Goal: Task Accomplishment & Management: Use online tool/utility

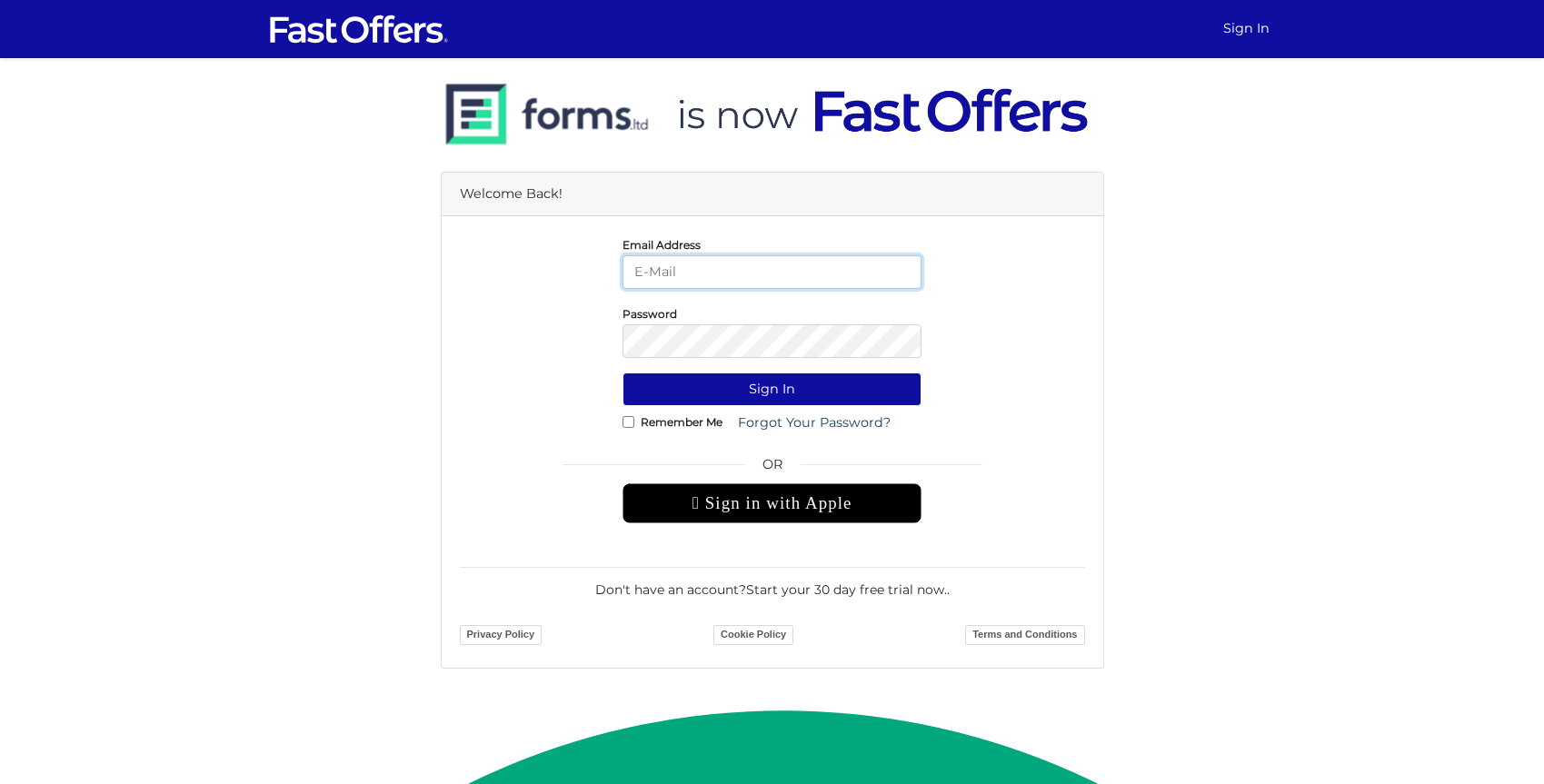
type input "yannick@property.ca"
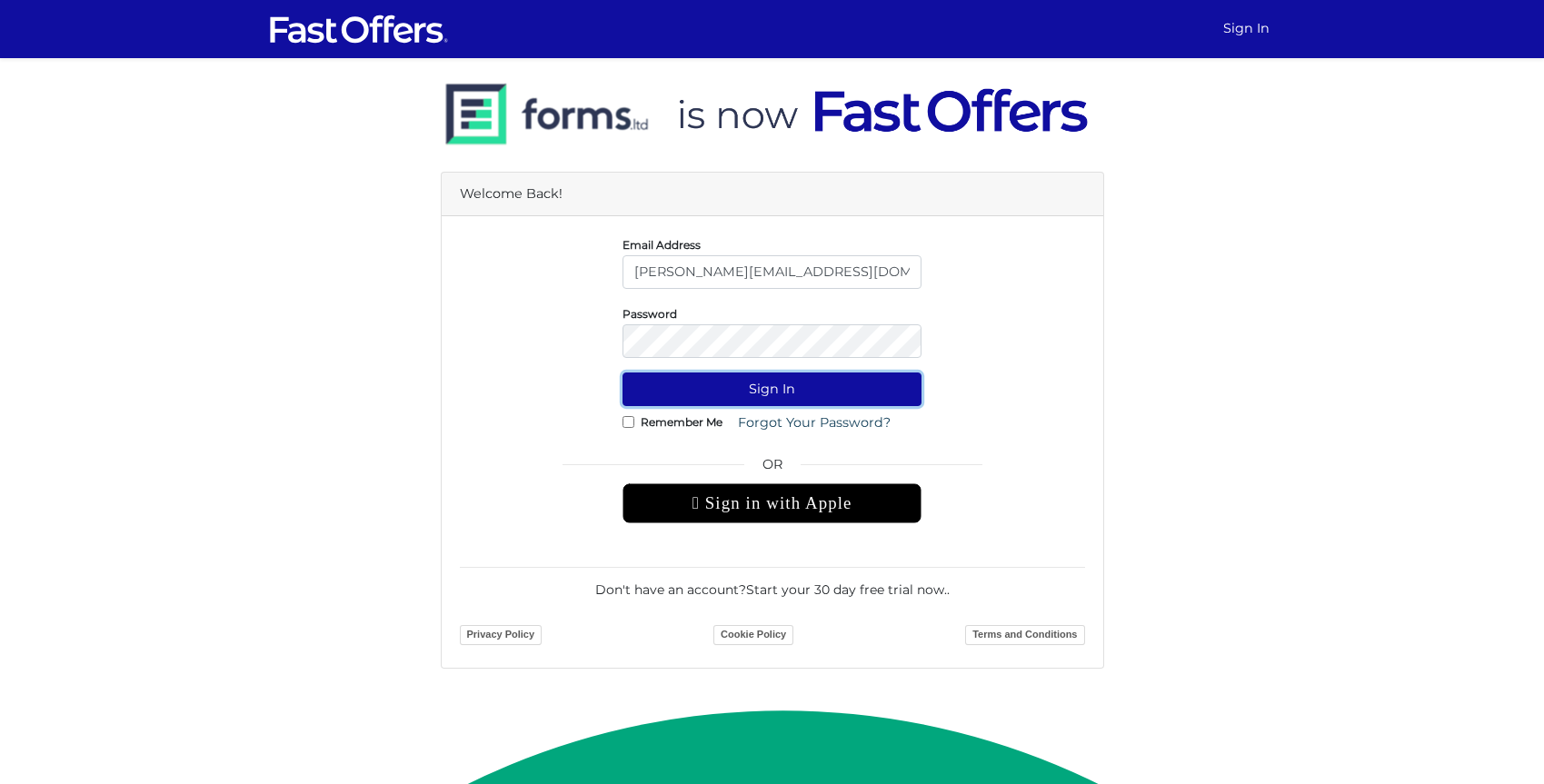
click at [742, 377] on button "Sign In" at bounding box center [771, 389] width 299 height 33
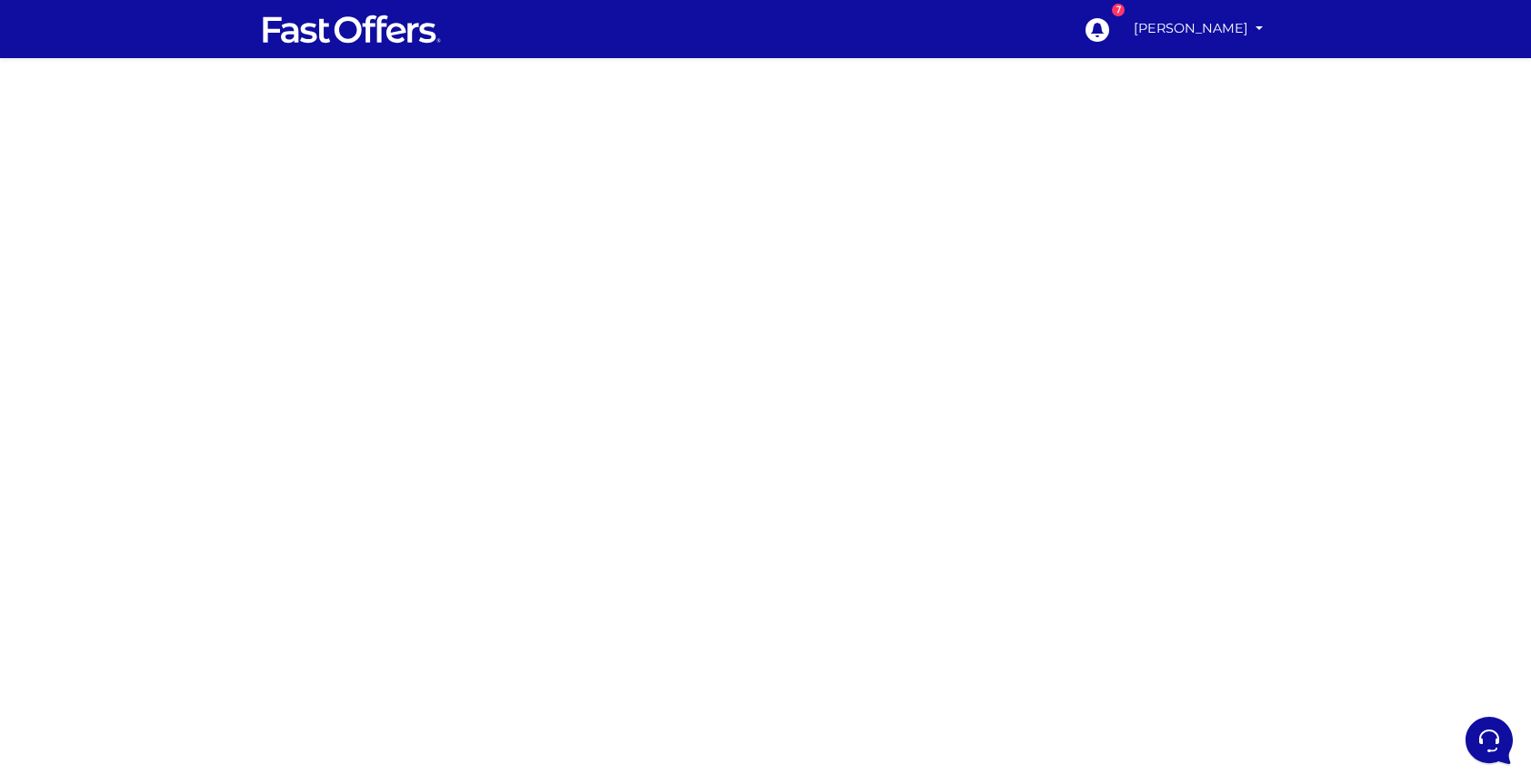
click at [434, 331] on div at bounding box center [766, 512] width 1531 height 908
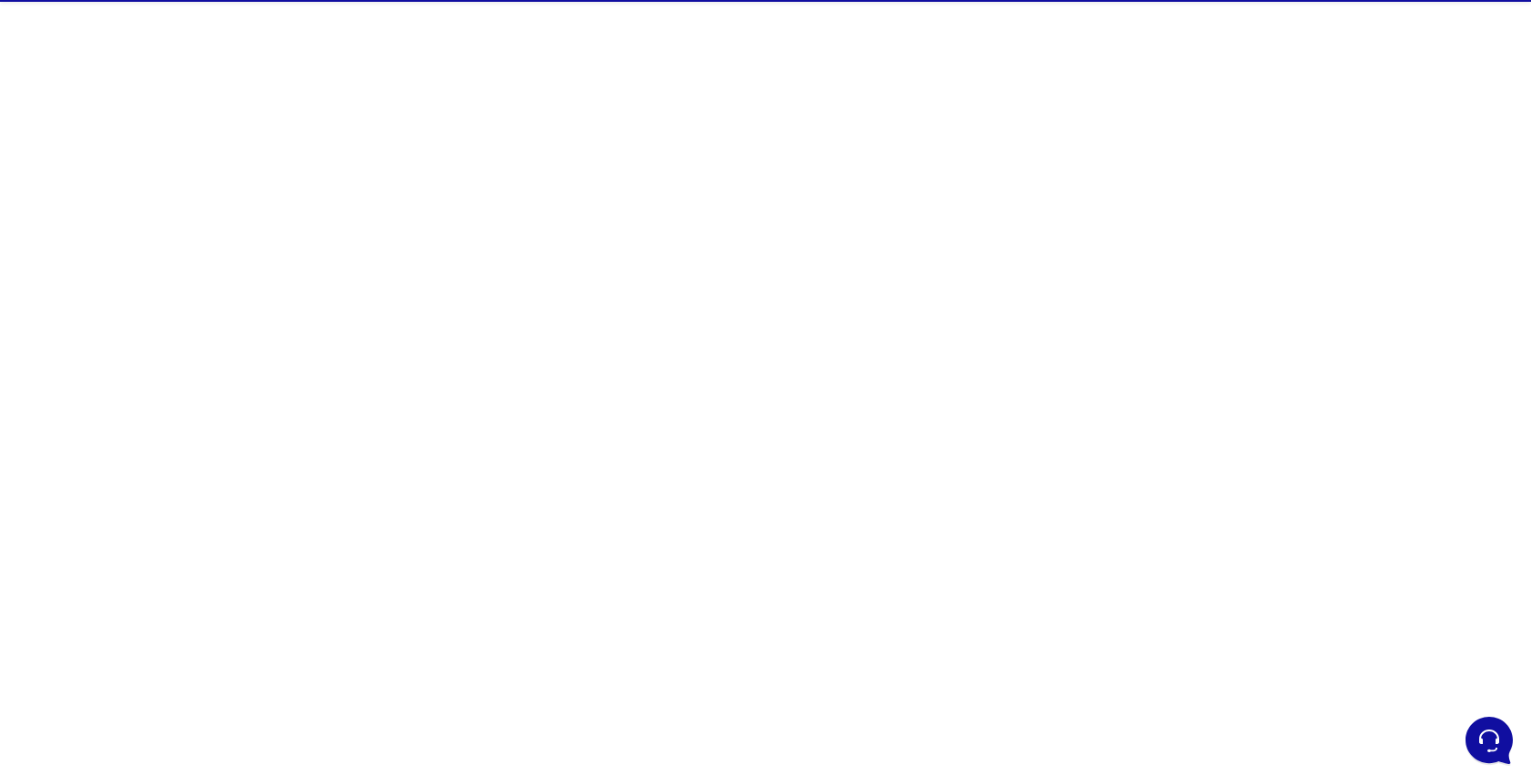
scroll to position [57, 0]
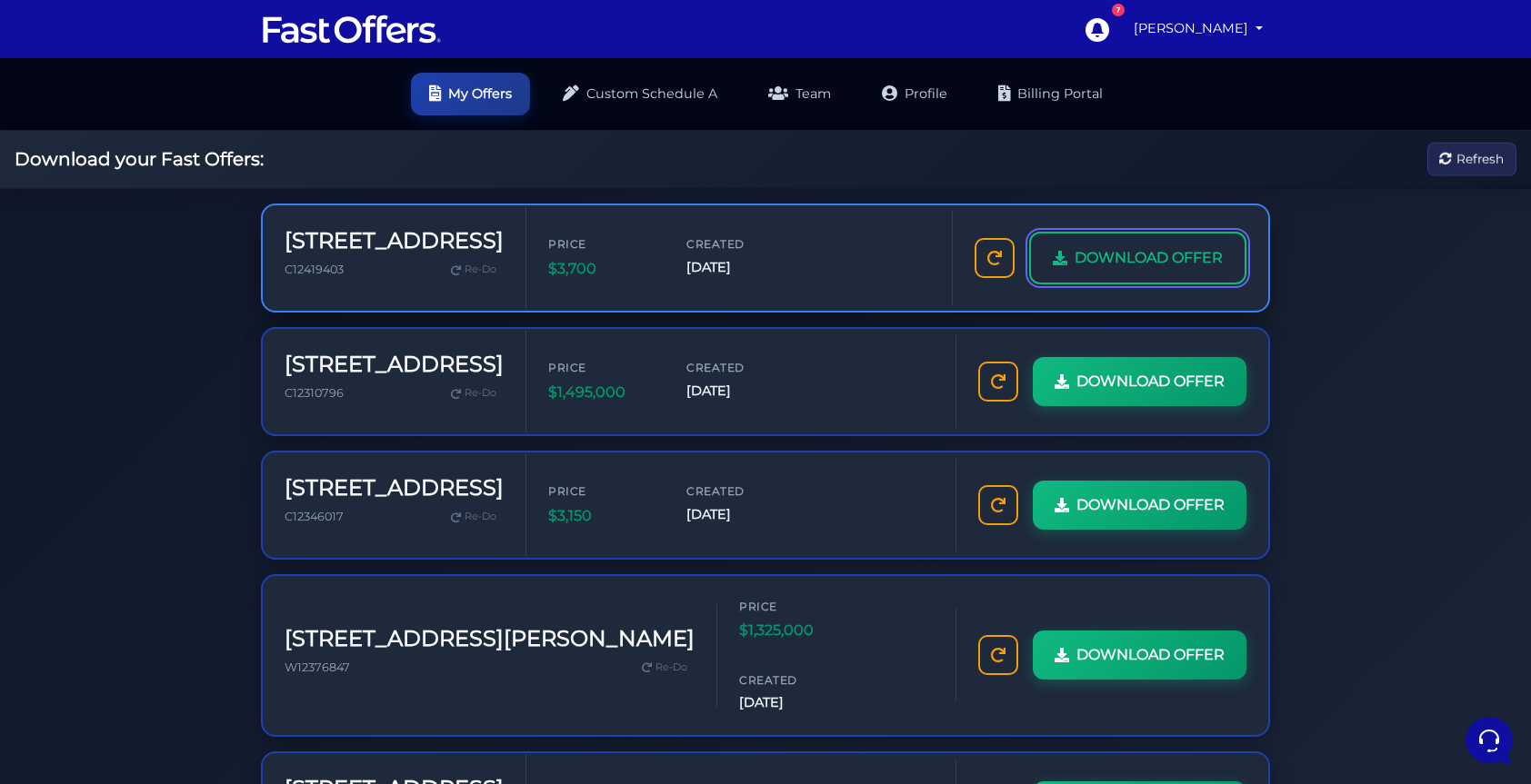
click at [1099, 259] on span "DOWNLOAD OFFER" at bounding box center [1149, 258] width 148 height 24
